Goal: Task Accomplishment & Management: Manage account settings

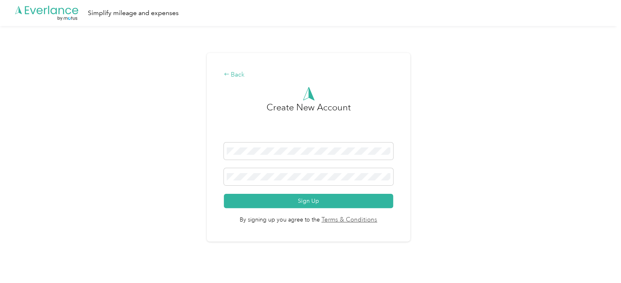
click at [229, 76] on icon at bounding box center [227, 74] width 6 height 6
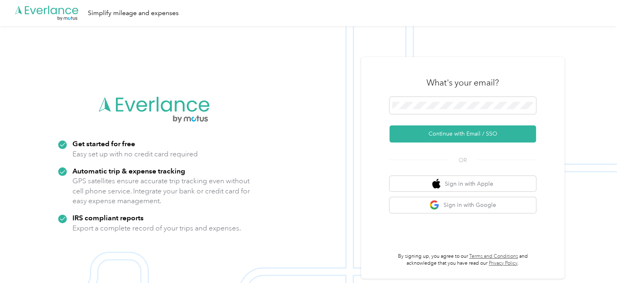
click at [75, 12] on icon ".cls-1 { fill: #00adee; } .cls-2 { fill: #fff; } .cls-3 { fill: #707372; } .cls…" at bounding box center [46, 13] width 65 height 17
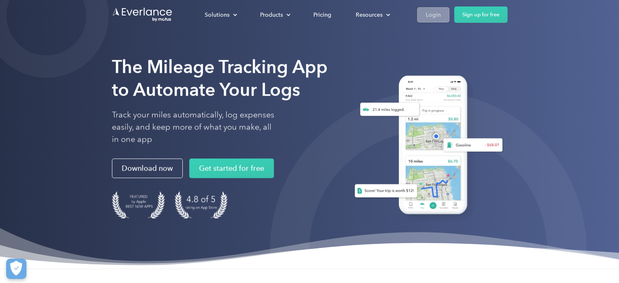
click at [432, 18] on div "Login" at bounding box center [433, 15] width 15 height 10
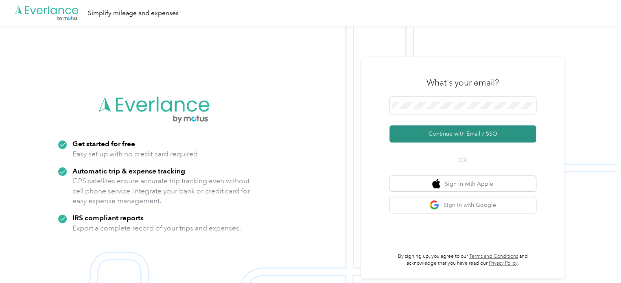
click at [449, 131] on button "Continue with Email / SSO" at bounding box center [462, 133] width 146 height 17
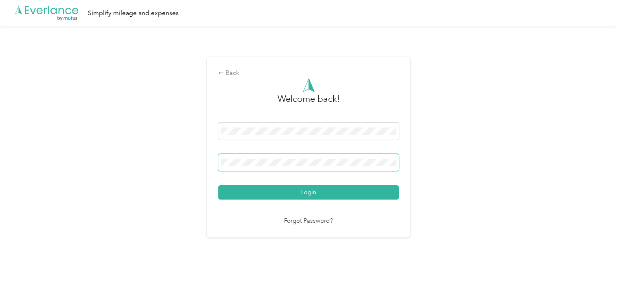
click at [332, 157] on span at bounding box center [308, 162] width 181 height 17
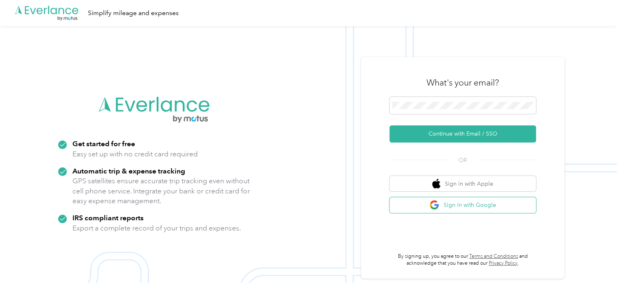
click at [439, 205] on img "button" at bounding box center [434, 205] width 10 height 10
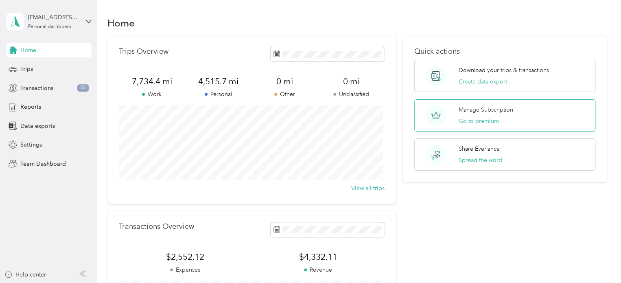
click at [499, 109] on p "Manage Subscription" at bounding box center [485, 109] width 55 height 9
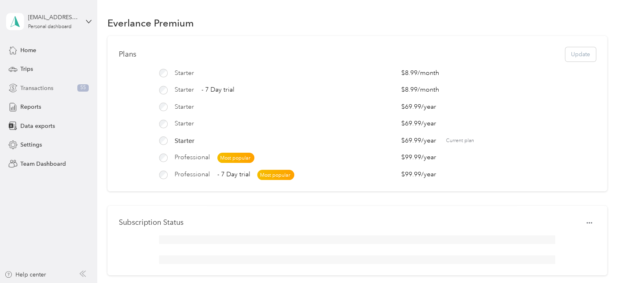
click at [45, 87] on span "Transactions" at bounding box center [36, 88] width 33 height 9
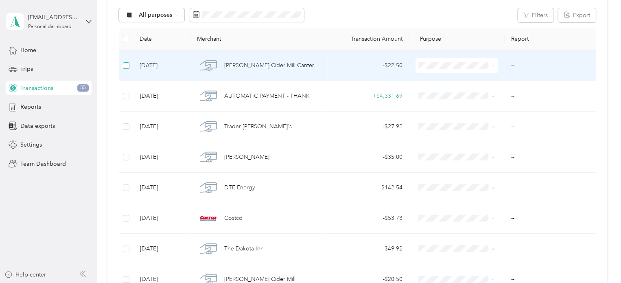
scroll to position [93, 0]
click at [443, 108] on span "Consultant" at bounding box center [462, 109] width 56 height 9
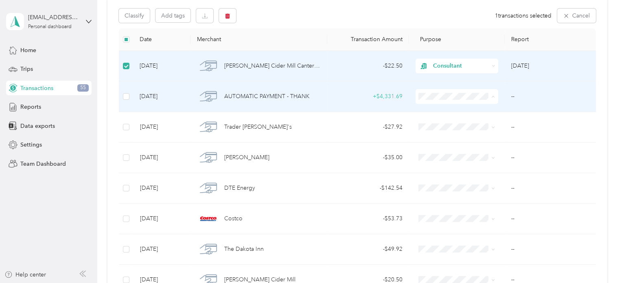
click at [437, 122] on span "Personal" at bounding box center [462, 125] width 56 height 9
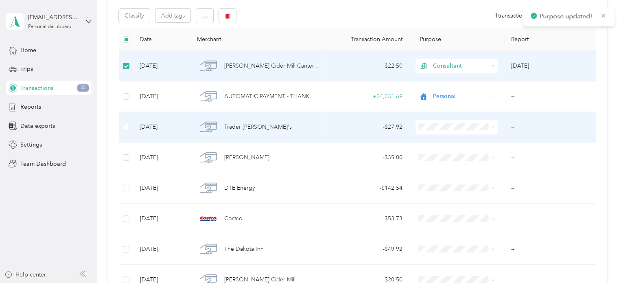
click at [443, 154] on span "Personal" at bounding box center [462, 155] width 56 height 9
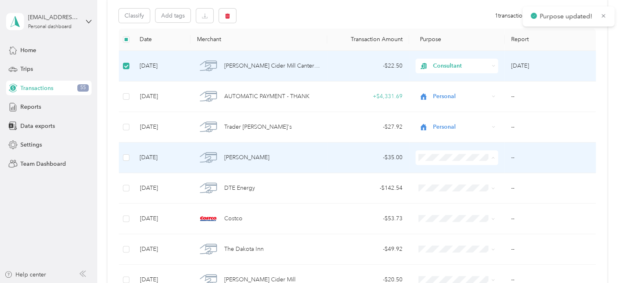
click at [442, 184] on span "Personal" at bounding box center [462, 186] width 56 height 9
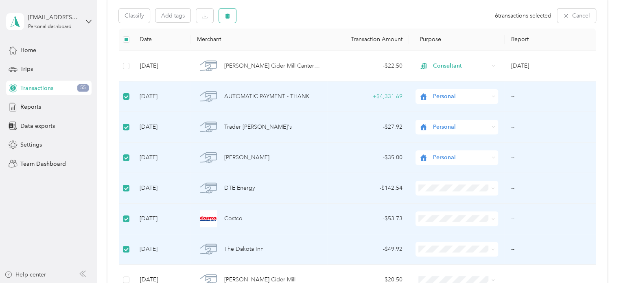
click at [228, 13] on icon "button" at bounding box center [227, 15] width 5 height 5
click at [294, 50] on button "Yes" at bounding box center [297, 49] width 16 height 13
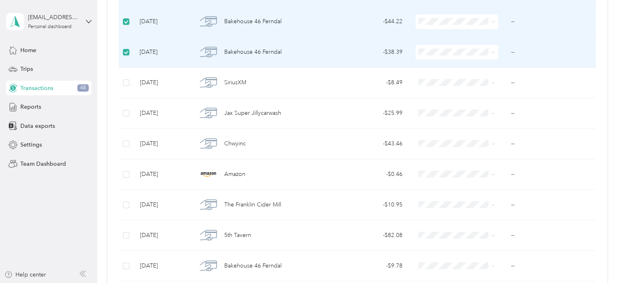
scroll to position [334, 0]
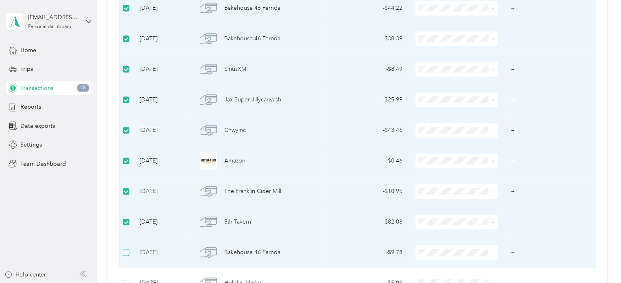
click at [127, 248] on label at bounding box center [126, 252] width 7 height 9
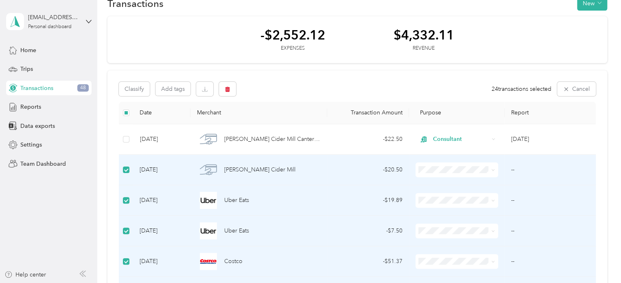
scroll to position [0, 0]
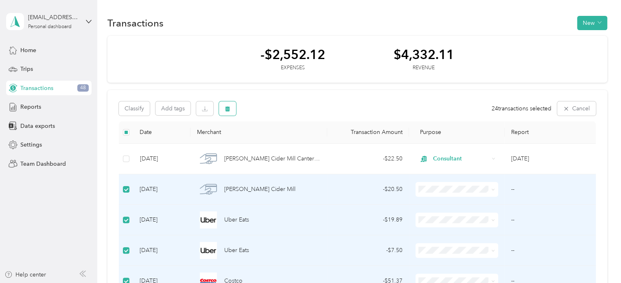
click at [228, 106] on icon "button" at bounding box center [228, 109] width 6 height 6
click at [293, 138] on button "Yes" at bounding box center [299, 142] width 16 height 13
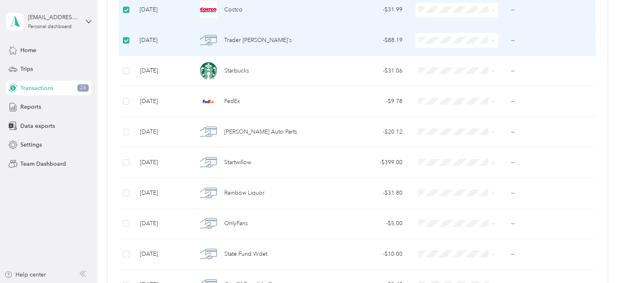
scroll to position [222, 0]
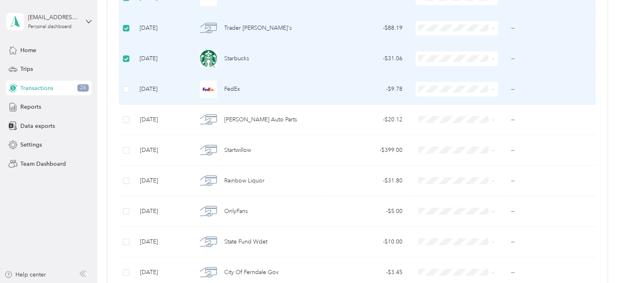
click at [125, 93] on td at bounding box center [126, 89] width 15 height 31
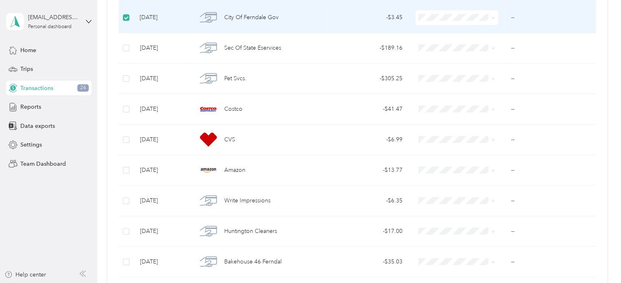
scroll to position [480, 0]
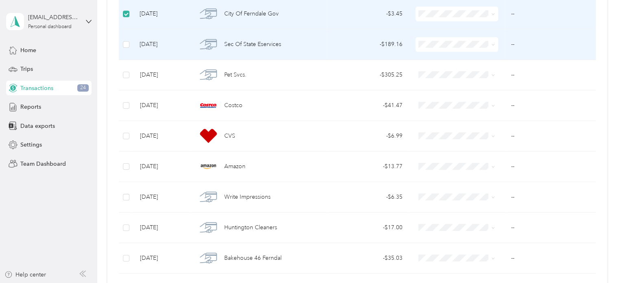
click at [122, 41] on td at bounding box center [126, 44] width 15 height 31
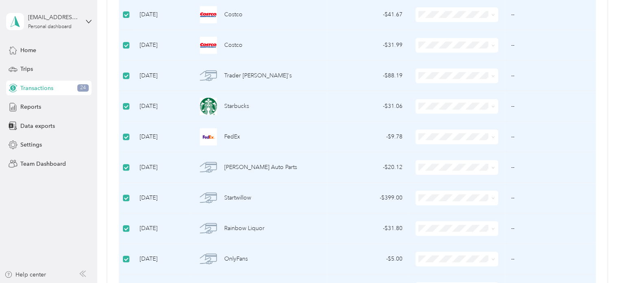
scroll to position [0, 0]
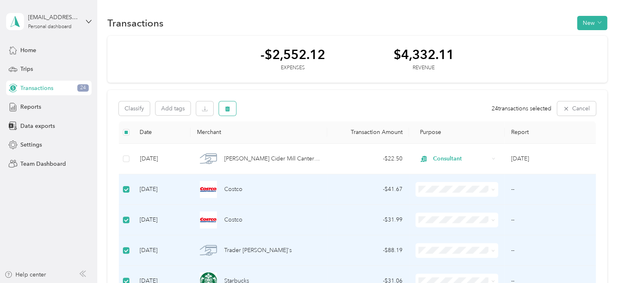
click at [229, 106] on icon "button" at bounding box center [228, 109] width 6 height 6
click at [292, 140] on button "Yes" at bounding box center [299, 142] width 16 height 13
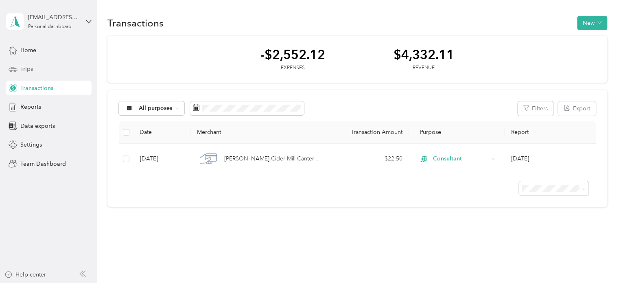
click at [36, 71] on div "Trips" at bounding box center [48, 69] width 85 height 15
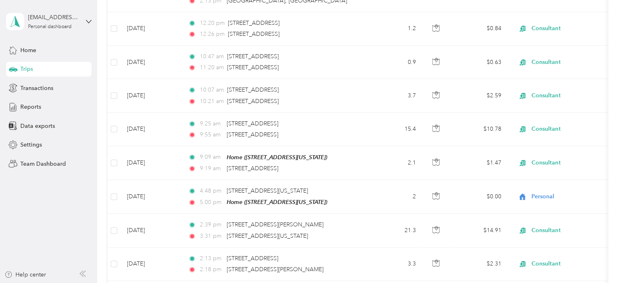
scroll to position [159, 0]
